Goal: Book appointment/travel/reservation

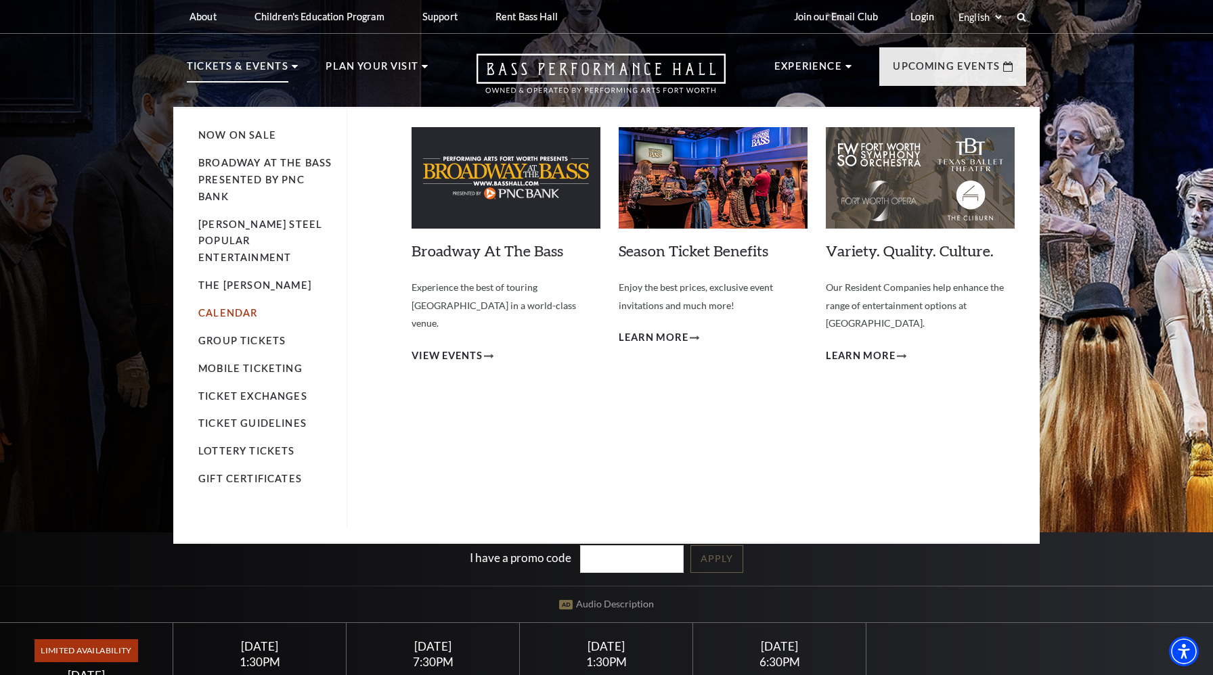
click at [235, 307] on link "Calendar" at bounding box center [227, 313] width 59 height 12
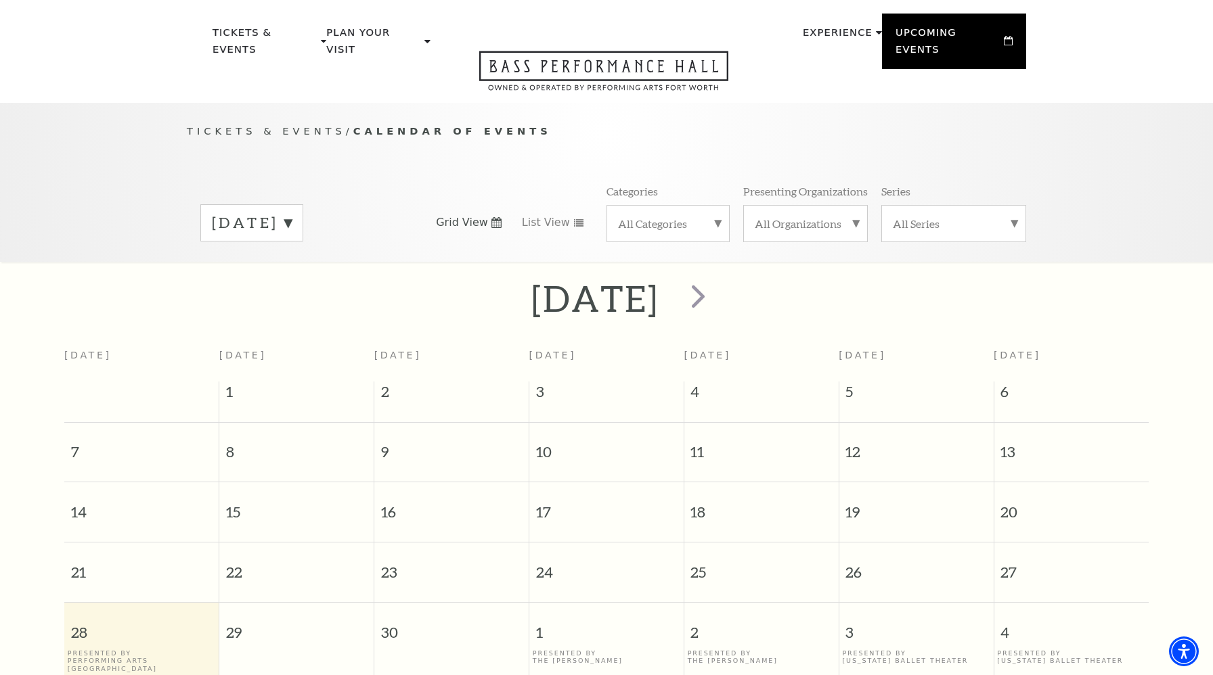
scroll to position [120, 0]
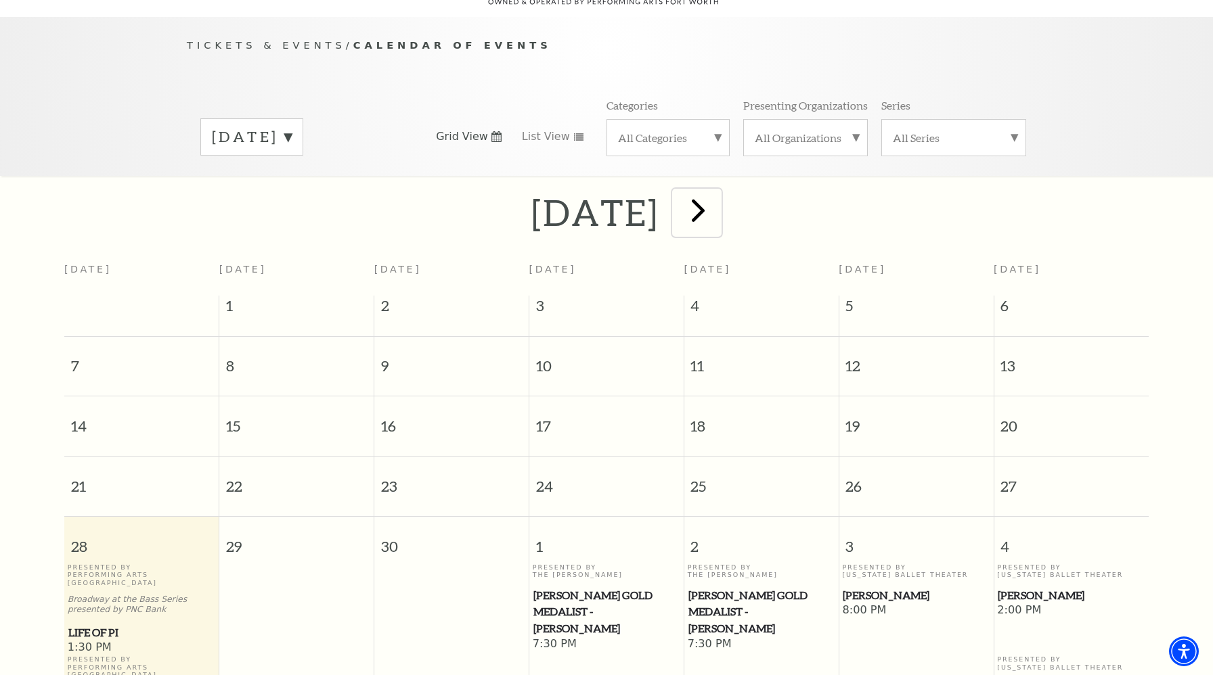
click at [717, 204] on span "next" at bounding box center [698, 210] width 39 height 39
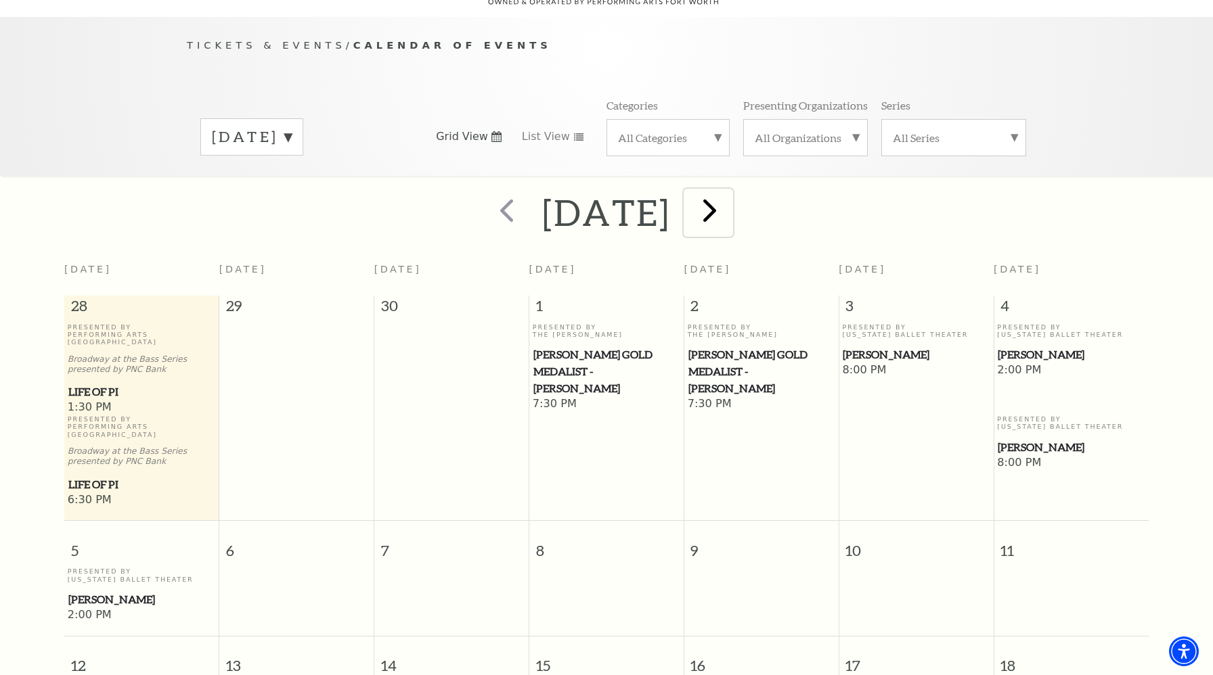
click at [729, 204] on span "next" at bounding box center [709, 210] width 39 height 39
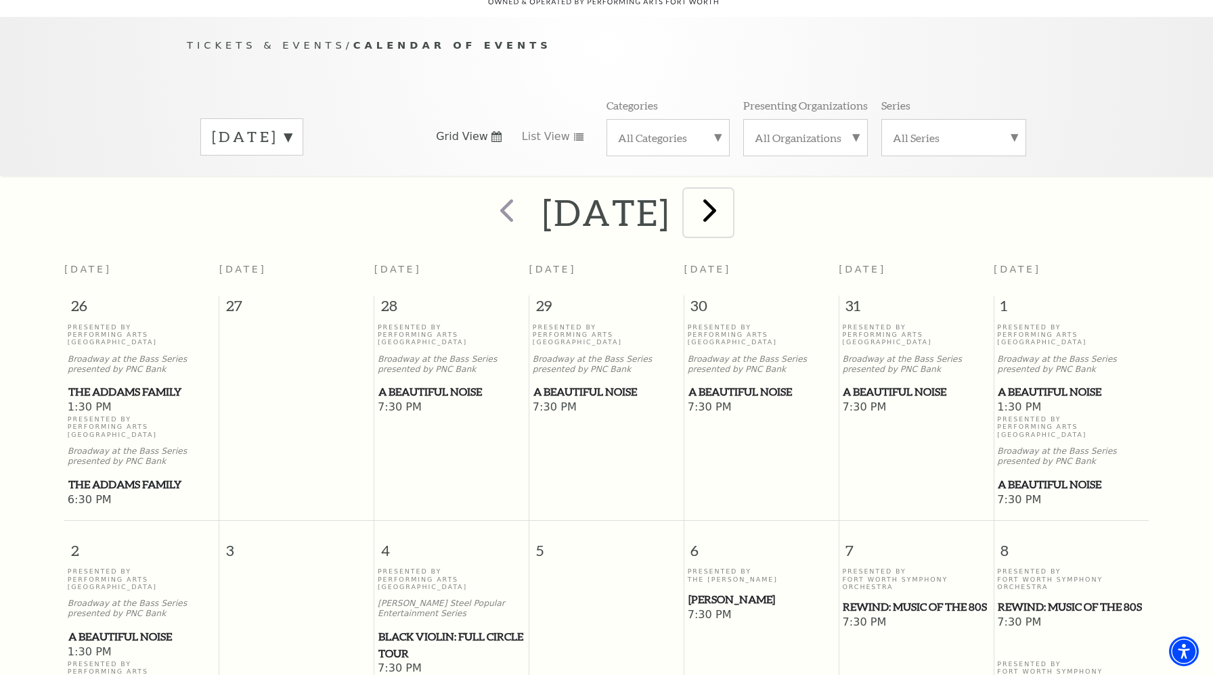
click at [729, 204] on span "next" at bounding box center [709, 210] width 39 height 39
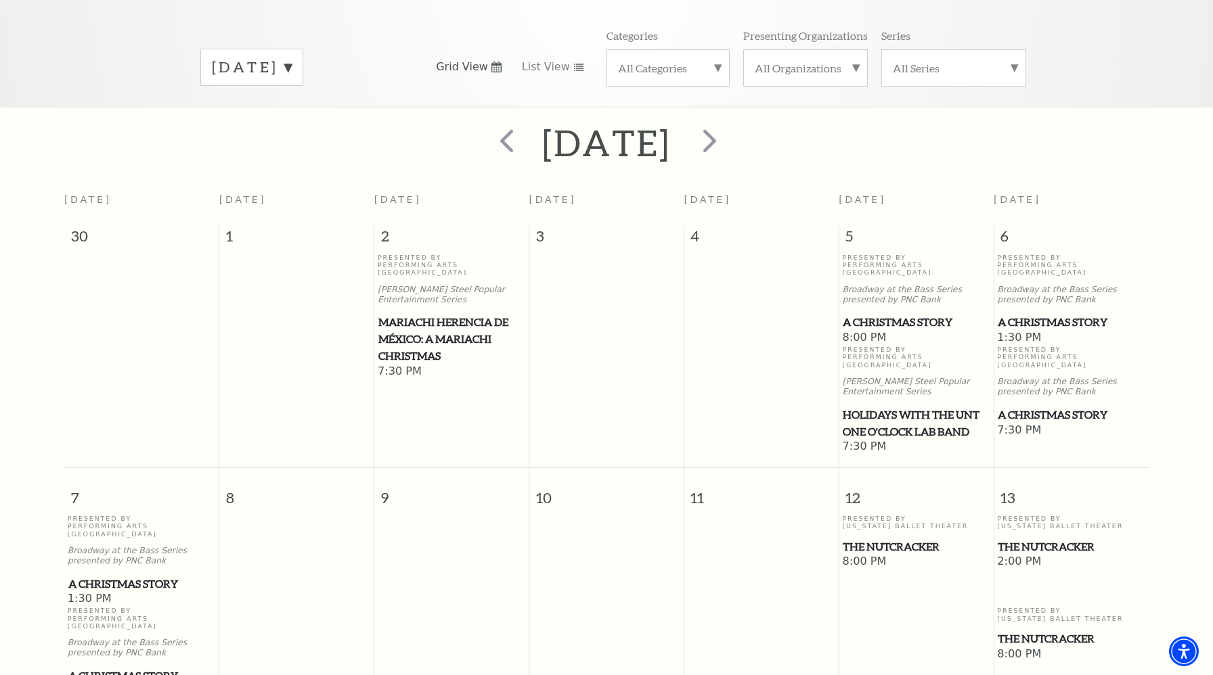
scroll to position [191, 0]
click at [888, 312] on span "A Christmas Story" at bounding box center [915, 320] width 146 height 17
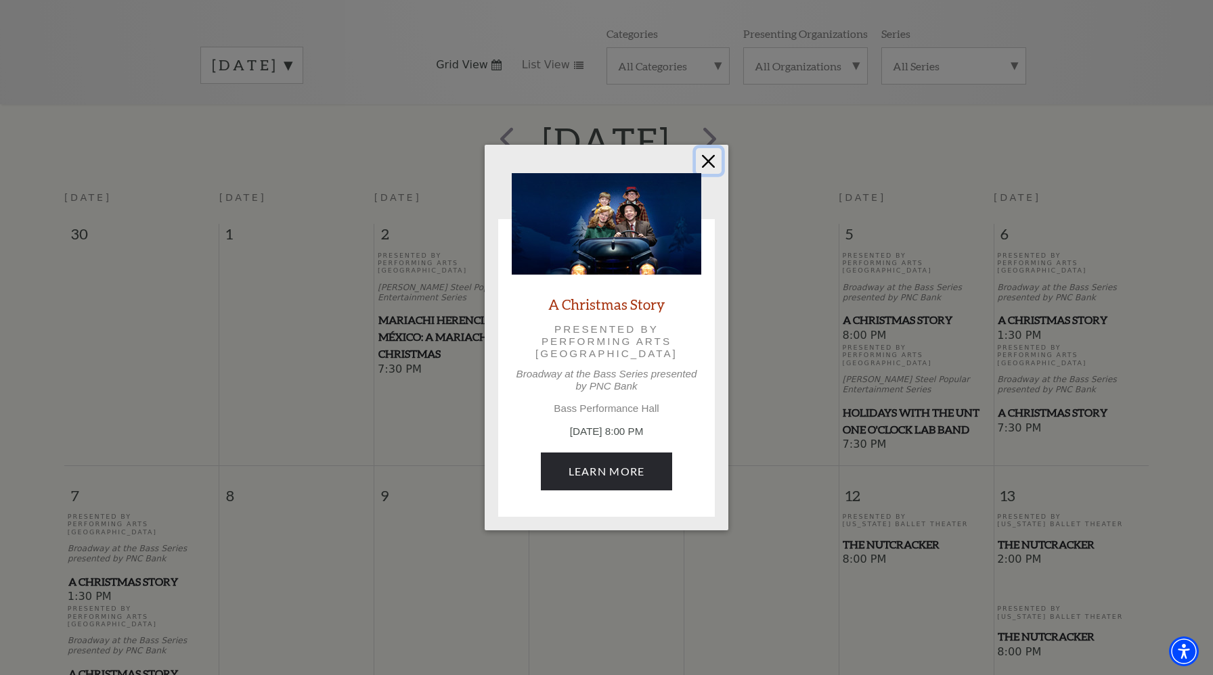
click at [711, 159] on button "Close" at bounding box center [709, 161] width 26 height 26
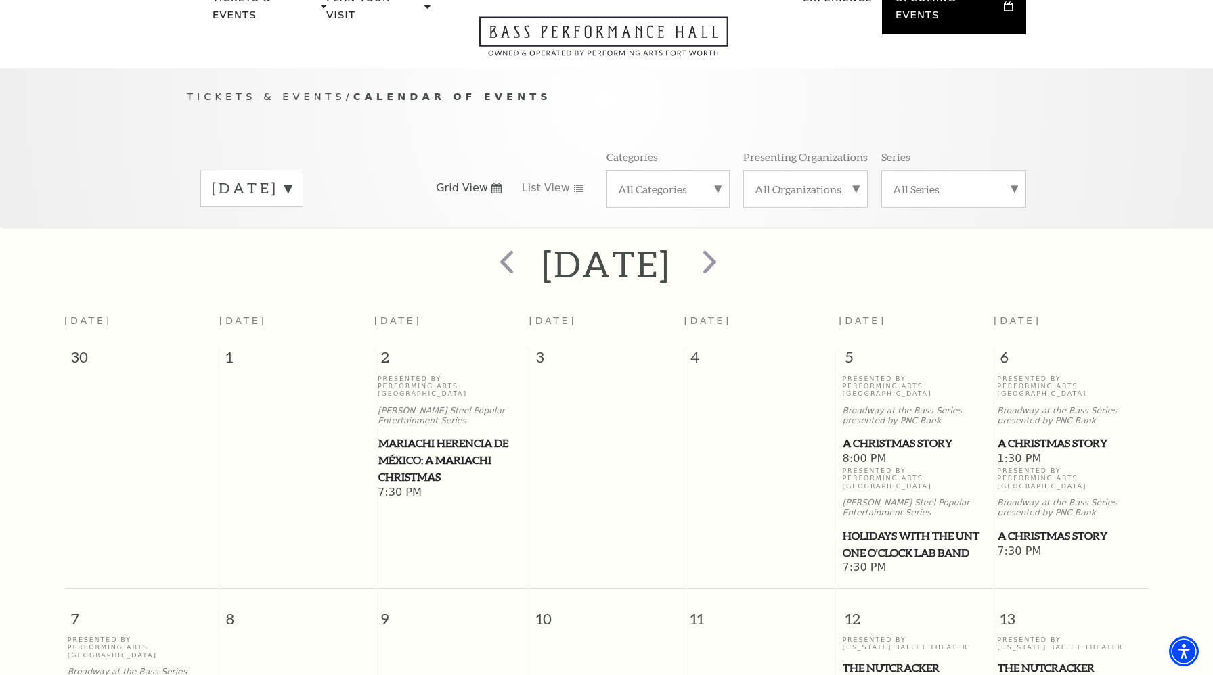
scroll to position [0, 0]
